Goal: Answer question/provide support: Share knowledge or assist other users

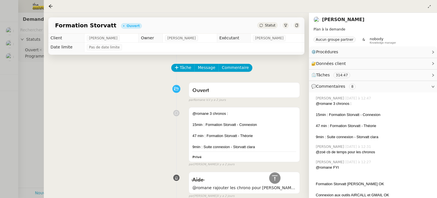
scroll to position [227, 0]
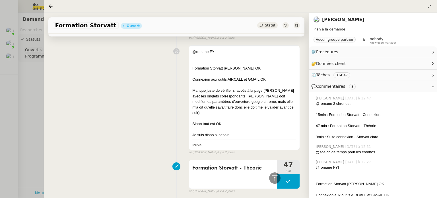
click at [31, 87] on div at bounding box center [218, 99] width 437 height 198
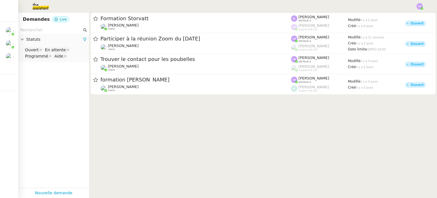
click at [133, 110] on cdk-virtual-scroll-viewport "Formation Storvatt [PERSON_NAME] client [PERSON_NAME] attribué à [PERSON_NAME] …" at bounding box center [262, 105] width 347 height 185
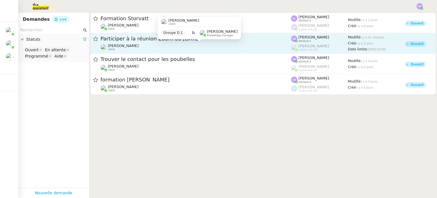
click at [166, 45] on div "[PERSON_NAME] client" at bounding box center [195, 47] width 191 height 7
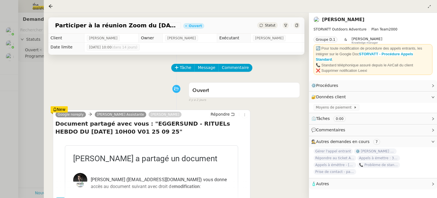
click at [260, 134] on div "Google noreply [PERSON_NAME] Assistante [PERSON_NAME] Document partagé avec vou…" at bounding box center [176, 157] width 247 height 107
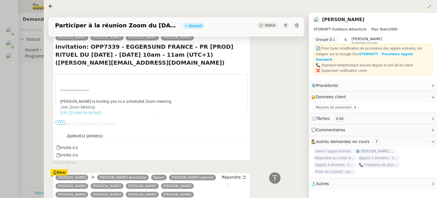
scroll to position [478, 0]
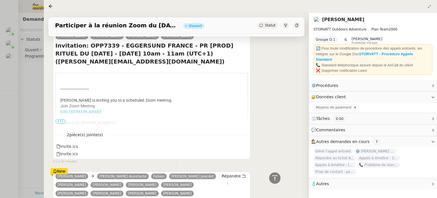
click at [31, 99] on div at bounding box center [218, 99] width 437 height 198
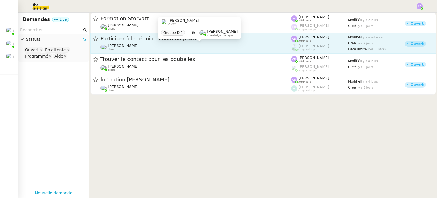
click at [163, 45] on div "[PERSON_NAME] client" at bounding box center [195, 47] width 191 height 7
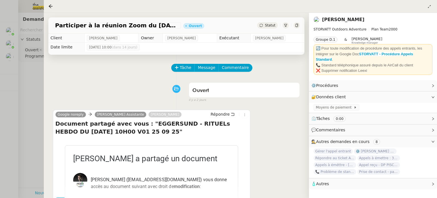
click at [271, 140] on div "Google noreply [PERSON_NAME] Assistante [PERSON_NAME] Document partagé avec vou…" at bounding box center [176, 157] width 247 height 107
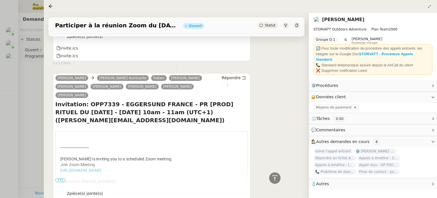
scroll to position [1696, 0]
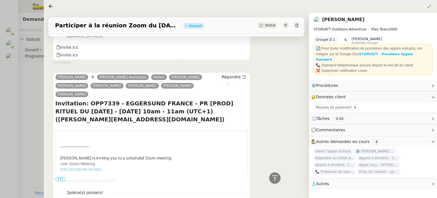
click at [38, 118] on div at bounding box center [218, 99] width 437 height 198
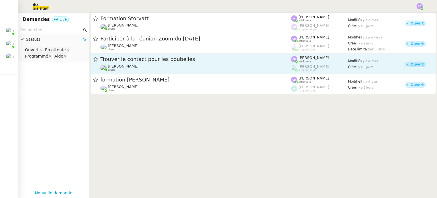
click at [157, 60] on span "Trouver le contact pour les poubelles" at bounding box center [195, 59] width 191 height 5
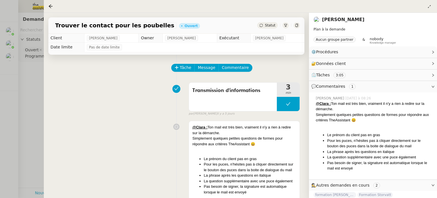
click at [141, 106] on div "Transmission d'informations 3 min false par [PERSON_NAME] [DATE]" at bounding box center [176, 98] width 247 height 36
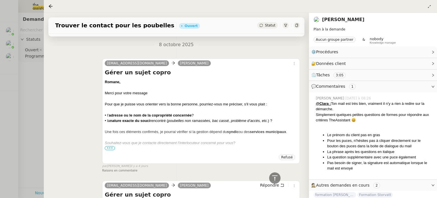
scroll to position [296, 0]
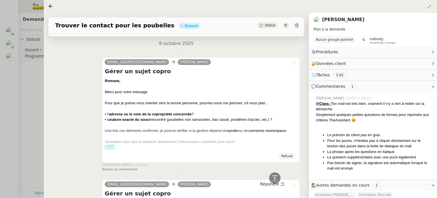
click at [108, 148] on div at bounding box center [201, 147] width 192 height 6
click at [108, 145] on span "•••" at bounding box center [110, 147] width 10 height 4
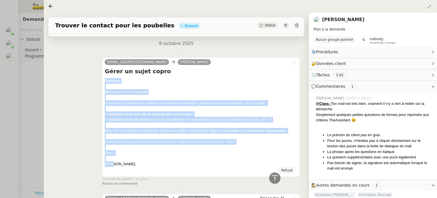
drag, startPoint x: 121, startPoint y: 163, endPoint x: 102, endPoint y: 76, distance: 88.4
click at [102, 76] on div "[EMAIL_ADDRESS][DOMAIN_NAME] [PERSON_NAME] Gérer un sujet copro Romane, Merci p…" at bounding box center [176, 119] width 247 height 134
copy div "Romane, Merci pour votre message Pour que je puisse vous orienter vers la bonne…"
click at [304, 100] on div "Tâche Message Commentaire Veuillez patienter une erreur s'est produite 👌👌👌 mess…" at bounding box center [176, 68] width 265 height 618
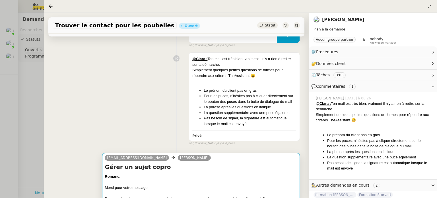
scroll to position [57, 0]
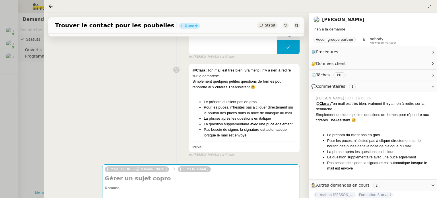
click at [163, 129] on div "@Clara : Ton mail est très bien, vraiment il n'y a rien à redire sur la démarch…" at bounding box center [176, 109] width 247 height 96
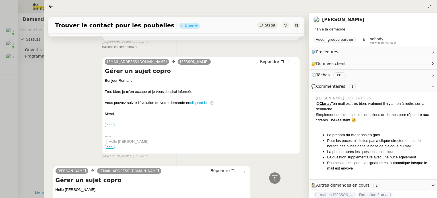
scroll to position [444, 0]
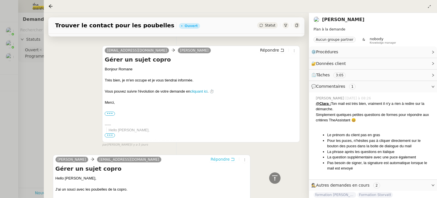
click at [221, 156] on span "Répondre" at bounding box center [219, 159] width 19 height 6
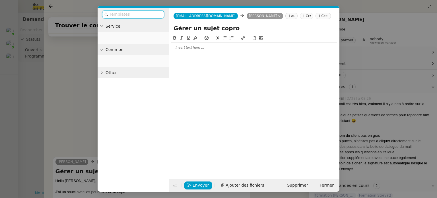
scroll to position [502, 0]
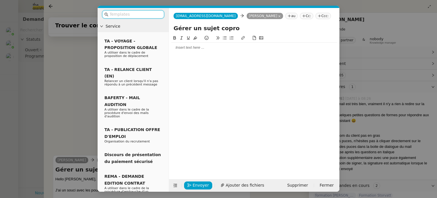
click at [205, 50] on div at bounding box center [254, 48] width 166 height 10
paste div
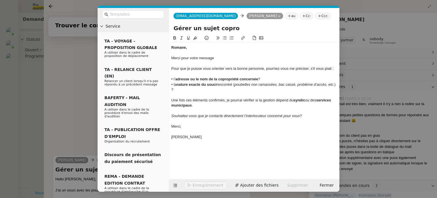
scroll to position [577, 0]
click at [194, 49] on div "Romane," at bounding box center [254, 47] width 166 height 5
drag, startPoint x: 194, startPoint y: 49, endPoint x: 169, endPoint y: 47, distance: 24.8
click at [169, 47] on nz-spin "Romane, Merci pour votre message Pour que je puisse vous orienter vers la bonne…" at bounding box center [254, 104] width 170 height 138
click at [175, 36] on icon at bounding box center [174, 37] width 3 height 3
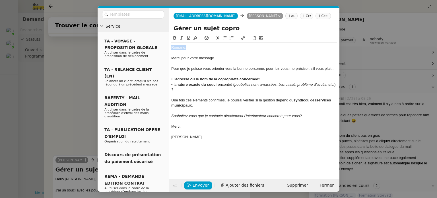
click at [187, 93] on div at bounding box center [254, 94] width 166 height 5
click at [173, 79] on div "• l’ adresse ou le nom de la copropriété concernée ?" at bounding box center [254, 78] width 166 height 5
click at [224, 39] on icon at bounding box center [225, 37] width 4 height 3
click at [174, 84] on div "• la nature exacte du souci rencontré ( poubelles non ramassées, bac cassé, pro…" at bounding box center [254, 87] width 166 height 11
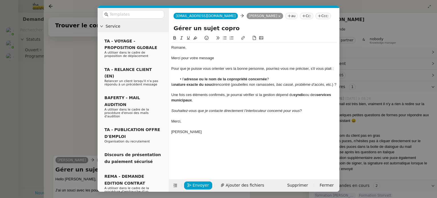
click at [224, 41] on button at bounding box center [224, 38] width 7 height 7
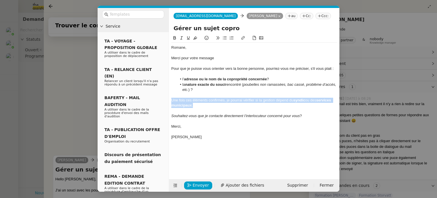
drag, startPoint x: 200, startPoint y: 104, endPoint x: 171, endPoint y: 101, distance: 29.2
click at [171, 101] on nz-spin "Romane, Merci pour votre message Pour que je puisse vous orienter vers la bonne…" at bounding box center [254, 104] width 170 height 138
click at [183, 38] on icon at bounding box center [181, 38] width 4 height 4
click at [214, 136] on div "[PERSON_NAME]" at bounding box center [254, 136] width 166 height 5
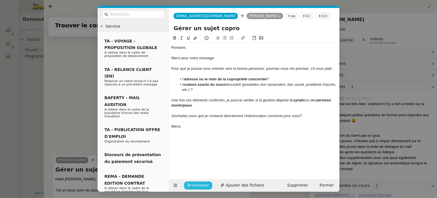
click at [194, 184] on span "Envoyer" at bounding box center [200, 185] width 16 height 7
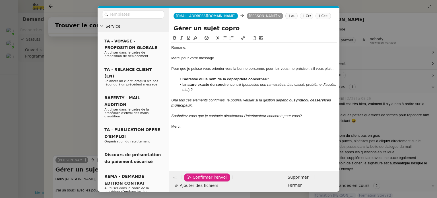
click at [194, 180] on span "Confirmer l'envoi" at bounding box center [209, 177] width 34 height 7
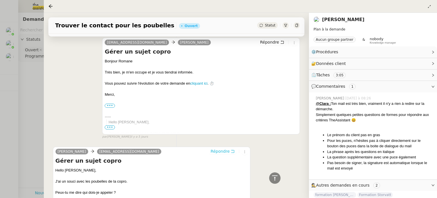
scroll to position [566, 0]
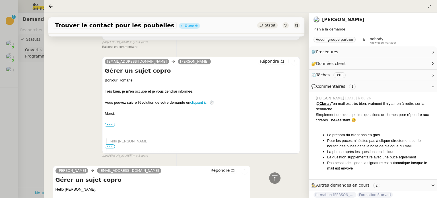
click at [293, 165] on div "Romane Vachon [EMAIL_ADDRESS][DOMAIN_NAME] Répondre Gérer un sujet copro Hello …" at bounding box center [176, 195] width 247 height 71
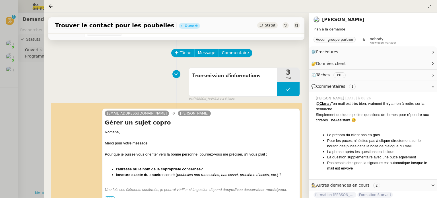
scroll to position [15, 0]
click at [123, 87] on div "Transmission d'informations 3 min false par [PERSON_NAME] [DATE]" at bounding box center [176, 83] width 247 height 36
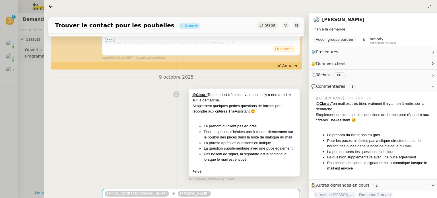
scroll to position [174, 0]
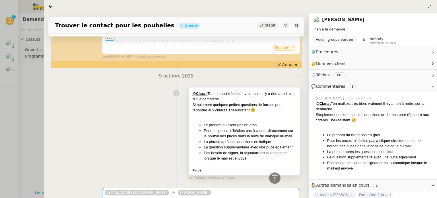
click at [212, 163] on div "@Clara : Ton mail est très bien, vraiment il n'y a rien à redire sur la démarch…" at bounding box center [244, 131] width 111 height 88
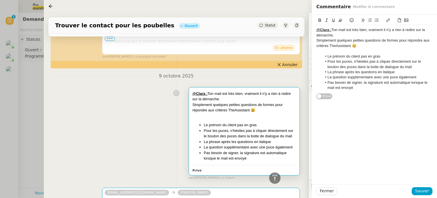
click at [351, 90] on li "Pas besoin de signer, la signature est automatique lorsque le mail est envoyé" at bounding box center [377, 85] width 111 height 11
click at [329, 189] on span "Fermer" at bounding box center [327, 190] width 14 height 7
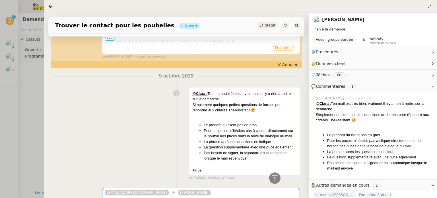
click at [160, 158] on div "@Clara : Ton mail est très bien, vraiment il n'y a rien à redire sur la démarch…" at bounding box center [176, 132] width 247 height 96
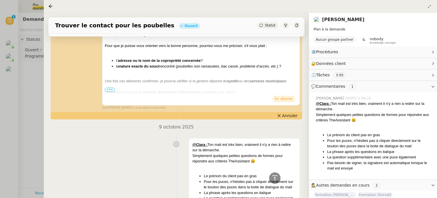
scroll to position [106, 0]
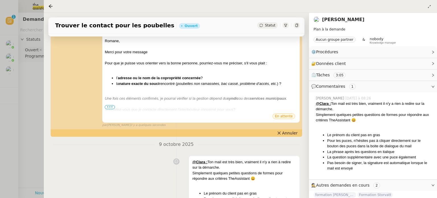
click at [41, 116] on div at bounding box center [218, 99] width 437 height 198
